Goal: Navigation & Orientation: Find specific page/section

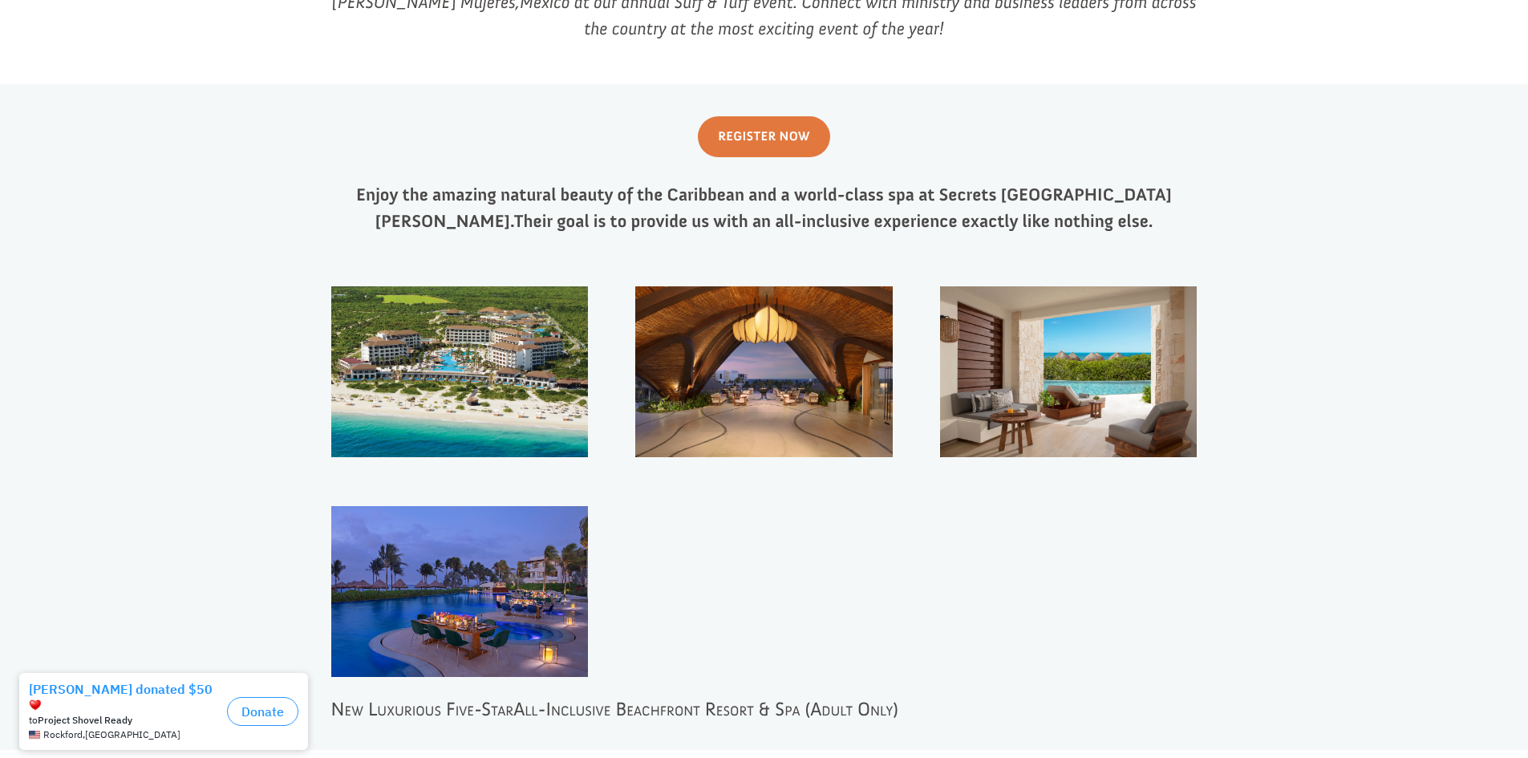
scroll to position [802, 0]
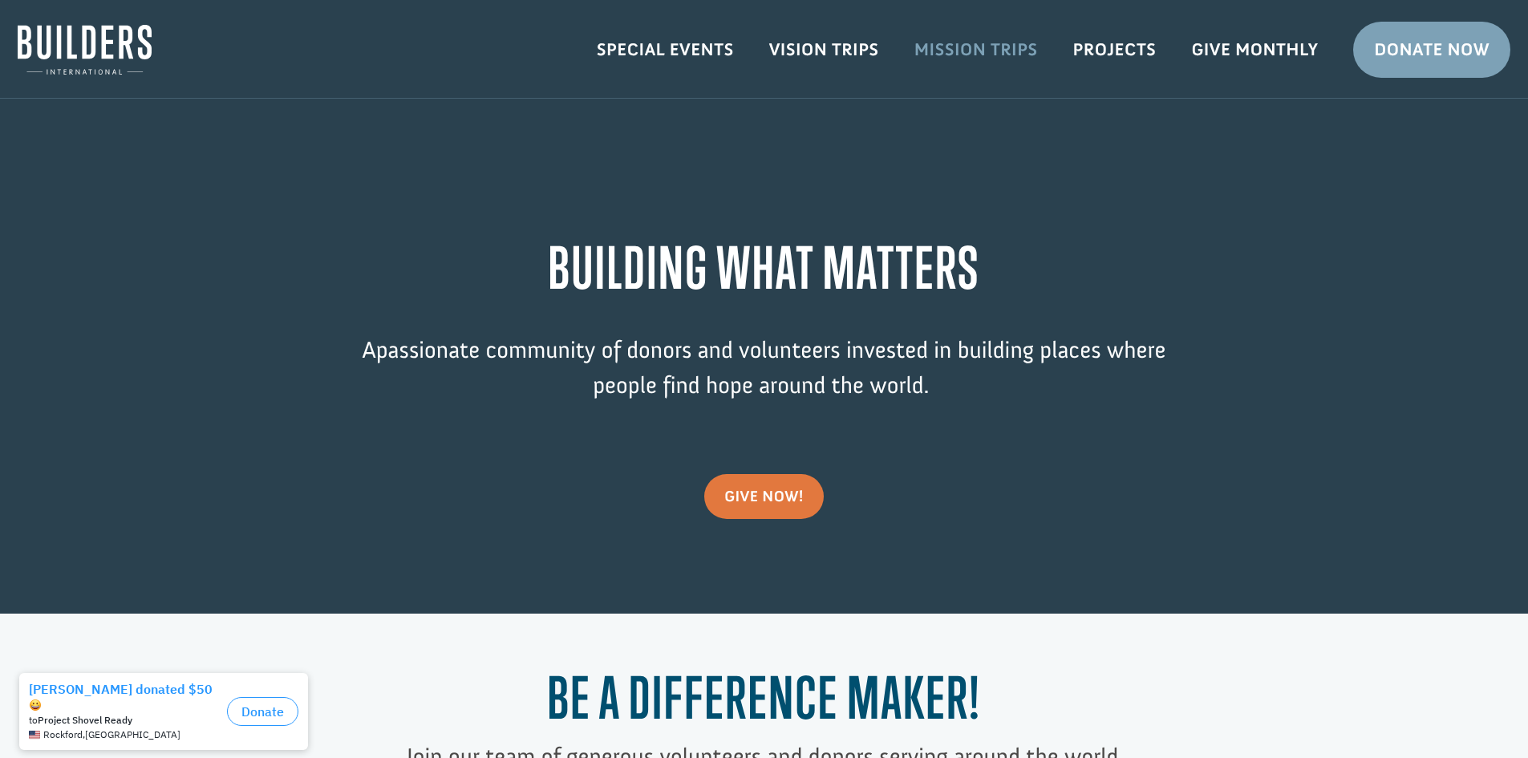
click at [939, 47] on link "Mission Trips" at bounding box center [976, 49] width 159 height 47
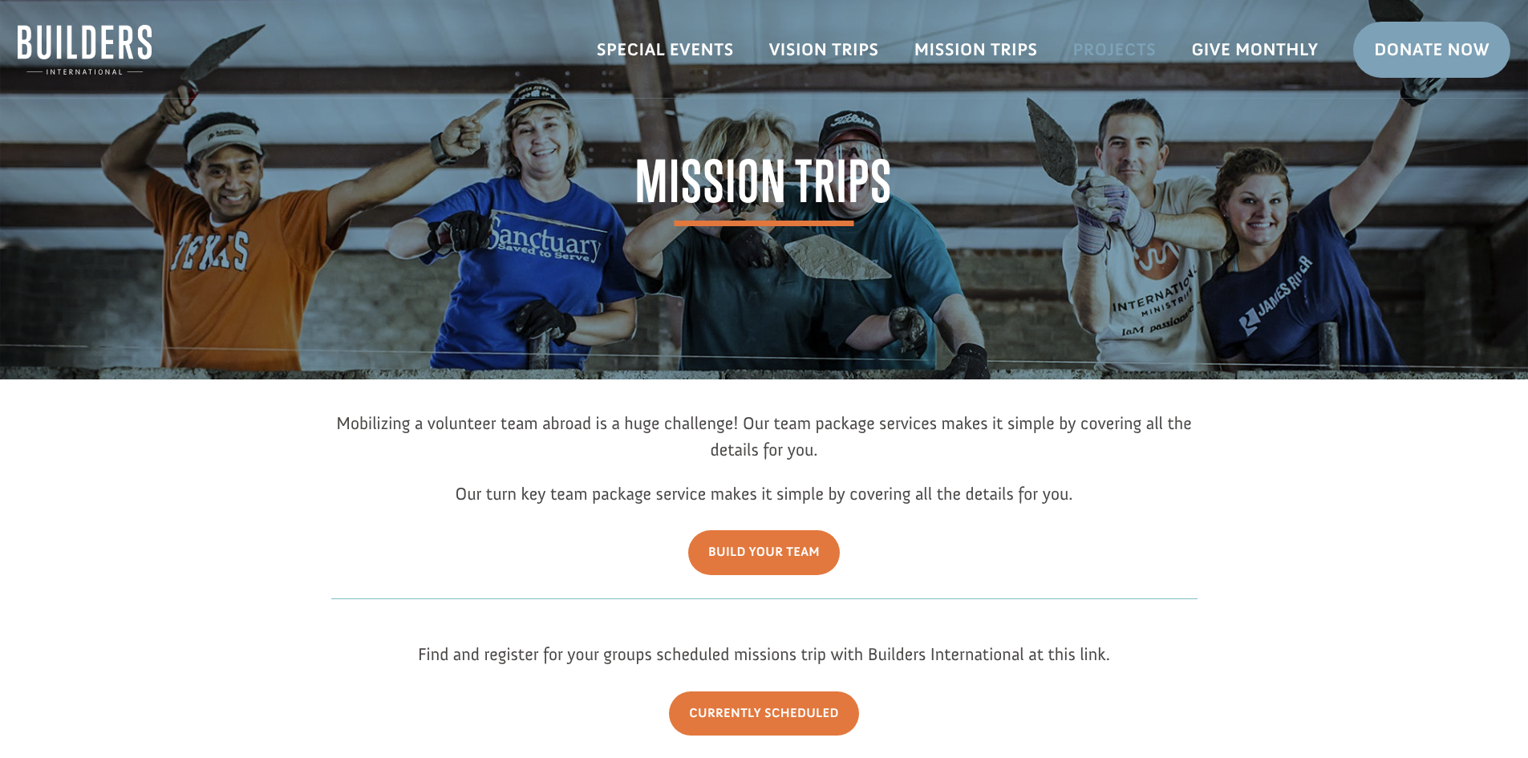
click at [1134, 49] on link "Projects" at bounding box center [1115, 49] width 119 height 47
